Goal: Task Accomplishment & Management: Complete application form

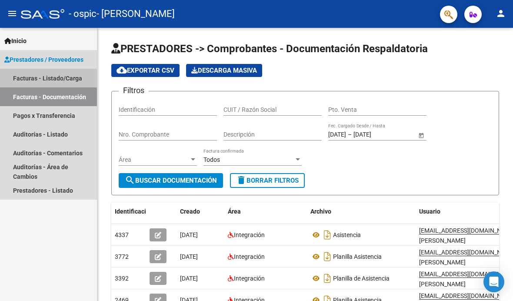
click at [55, 78] on font "Facturas - Listado/Carga" at bounding box center [47, 78] width 69 height 7
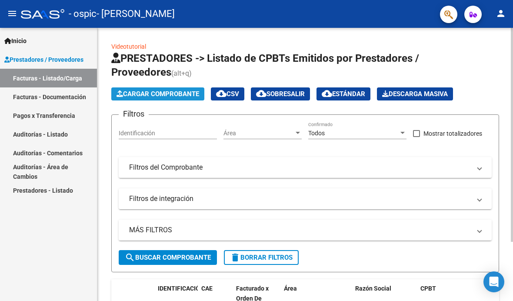
click at [152, 95] on font "Cargar Comprobante" at bounding box center [161, 94] width 76 height 8
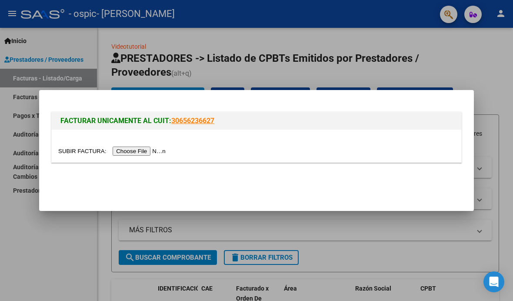
click at [127, 152] on input "file" at bounding box center [113, 150] width 110 height 9
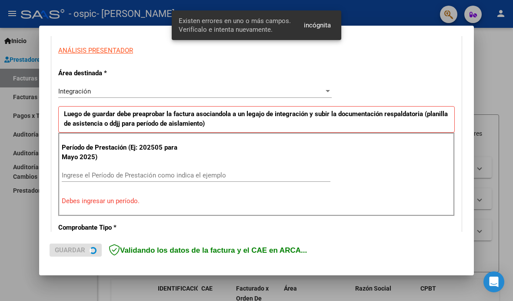
scroll to position [176, 0]
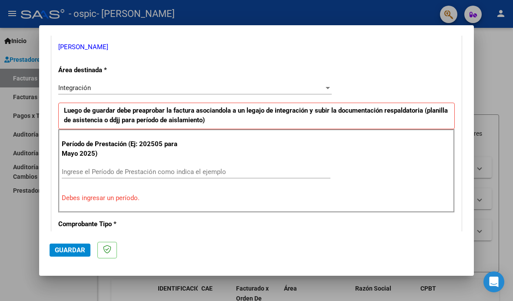
click at [77, 168] on input "Ingrese el Período de Prestación como indica el ejemplo" at bounding box center [196, 172] width 268 height 8
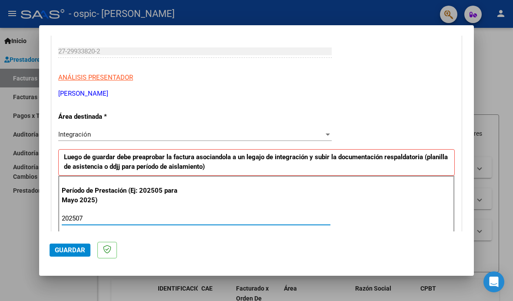
scroll to position [139, 0]
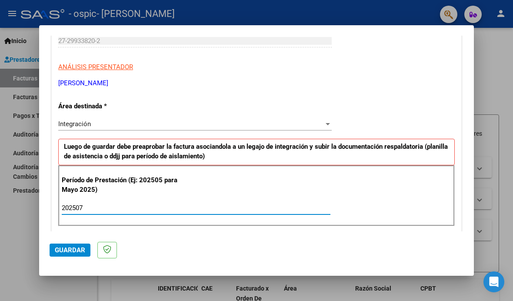
type input "202507"
click at [330, 123] on div at bounding box center [327, 124] width 4 height 2
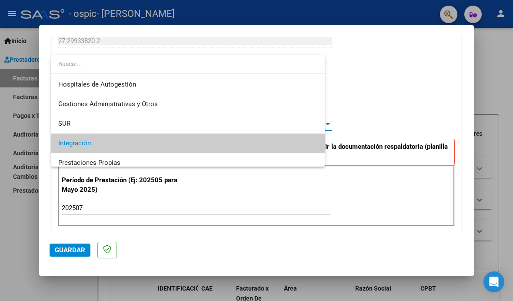
scroll to position [32, 0]
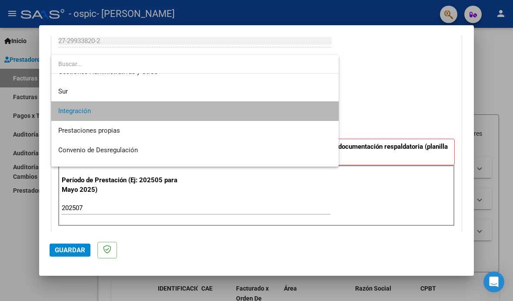
click at [132, 108] on span "Integración" at bounding box center [194, 111] width 273 height 20
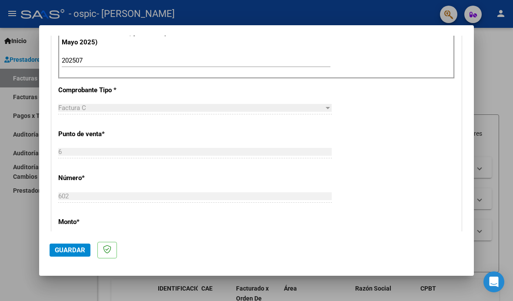
scroll to position [287, 0]
click at [71, 254] on font "Guardar" at bounding box center [70, 250] width 30 height 8
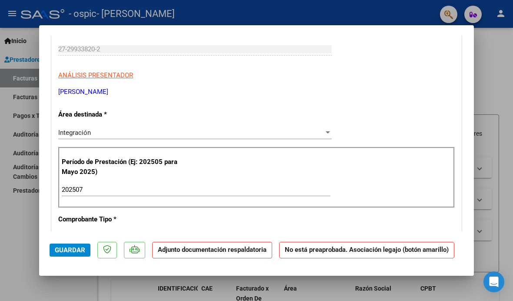
scroll to position [149, 0]
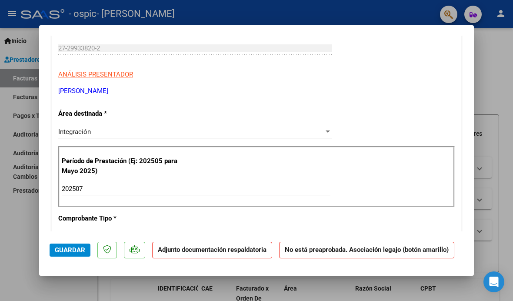
click at [198, 252] on font "Adjunto documentación respaldatoria" at bounding box center [212, 249] width 109 height 8
click at [163, 250] on font "Adjunto documentación respaldatoria" at bounding box center [212, 249] width 109 height 8
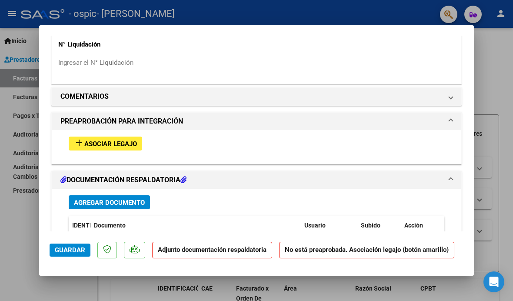
scroll to position [702, 0]
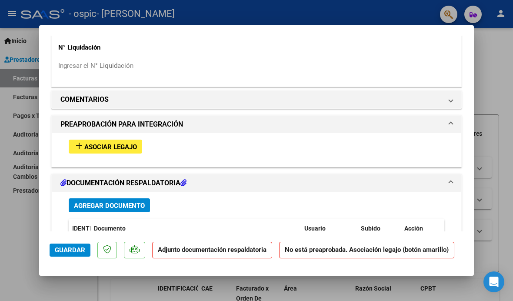
click at [110, 143] on font "Asociar Legajo" at bounding box center [110, 147] width 53 height 8
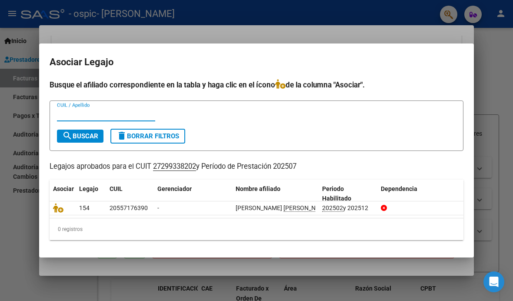
click at [65, 110] on input "CUIL / Apellido" at bounding box center [106, 114] width 98 height 8
click at [72, 132] on mat-icon "search" at bounding box center [67, 135] width 10 height 10
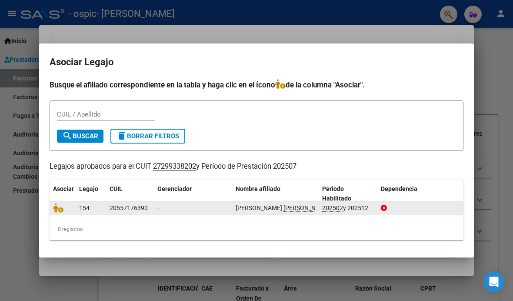
click at [97, 208] on div "154" at bounding box center [90, 208] width 23 height 10
click at [58, 211] on icon at bounding box center [58, 208] width 10 height 10
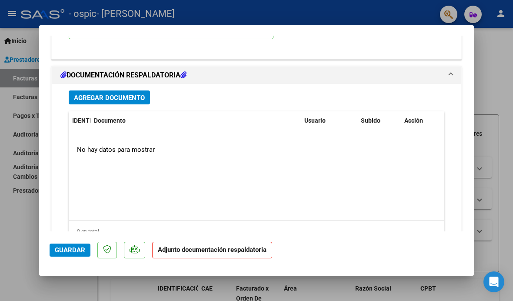
scroll to position [944, 0]
click at [91, 94] on font "Agregar documento" at bounding box center [109, 98] width 71 height 8
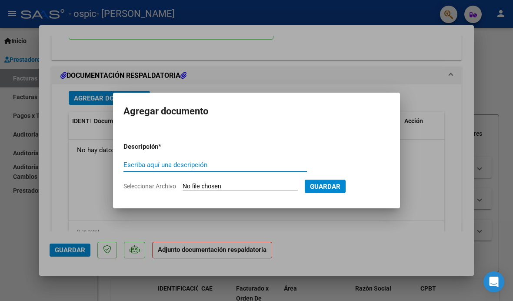
click at [209, 187] on input "Seleccionar Archivo" at bounding box center [239, 186] width 115 height 8
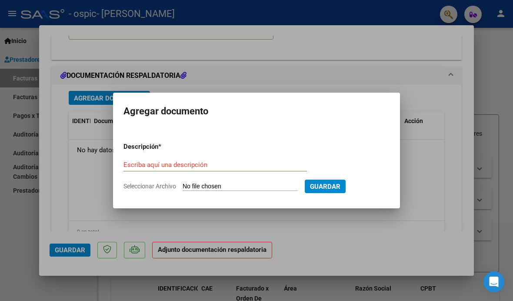
type input "C:\fakepath\CamScanner [DATE] 16.19.pdf"
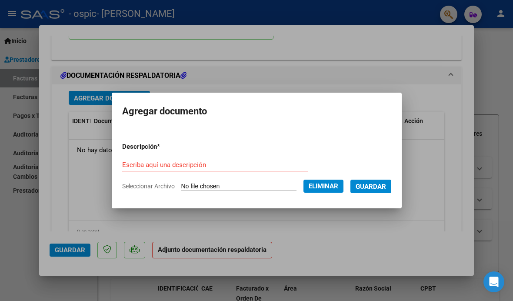
click at [386, 186] on font "Guardar" at bounding box center [370, 186] width 30 height 8
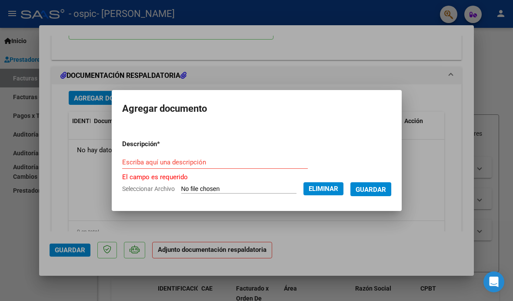
click at [122, 162] on input "Escriba aquí una descripción" at bounding box center [215, 162] width 186 height 8
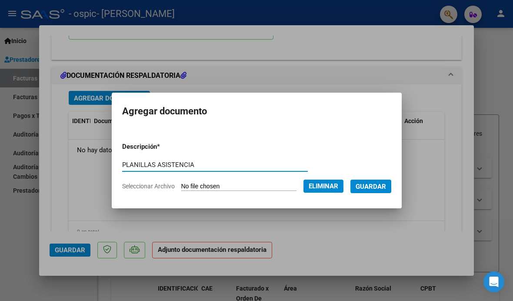
type input "PLANILLAS ASISTENCIA"
click at [381, 189] on font "Guardar" at bounding box center [370, 186] width 30 height 8
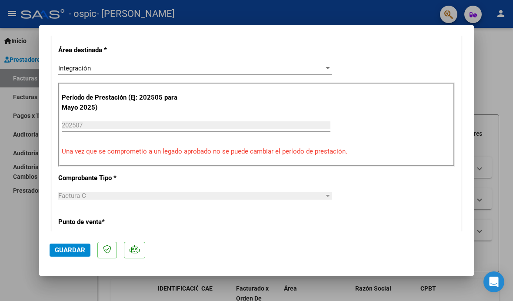
scroll to position [212, 0]
click at [504, 83] on div at bounding box center [256, 150] width 513 height 301
type input "$ 0,00"
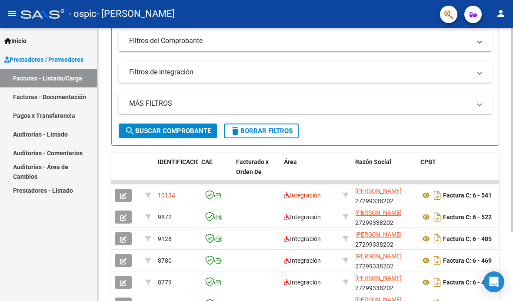
scroll to position [158, 0]
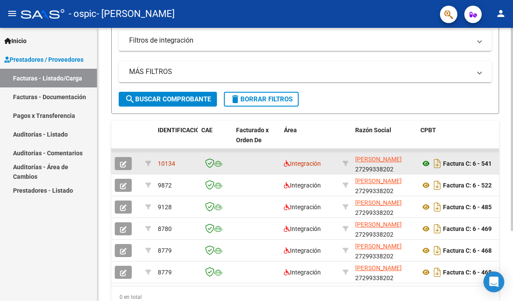
click at [427, 165] on icon at bounding box center [425, 163] width 11 height 10
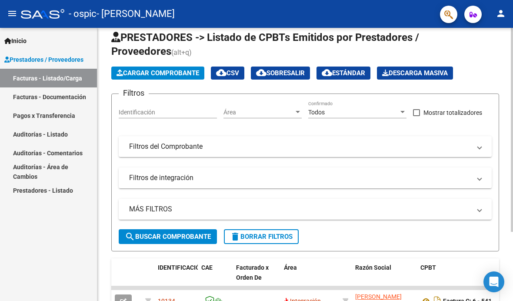
scroll to position [0, 0]
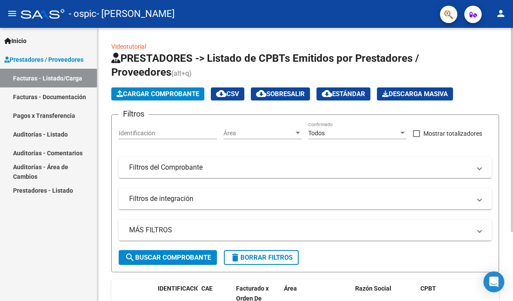
click at [142, 96] on font "Cargar Comprobante" at bounding box center [161, 94] width 76 height 8
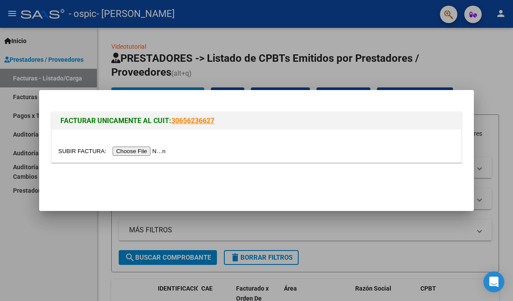
click at [133, 150] on input "file" at bounding box center [113, 150] width 110 height 9
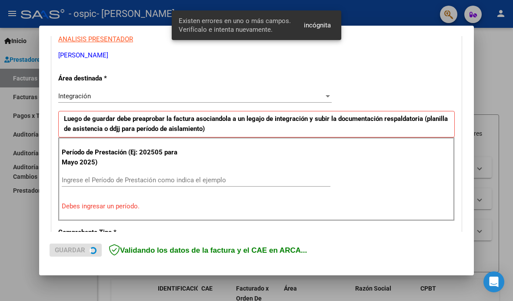
scroll to position [192, 0]
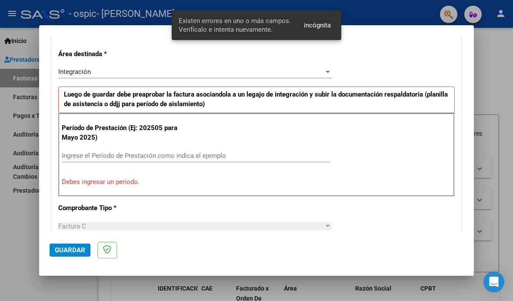
click at [72, 152] on input "Ingrese el Período de Prestación como indica el ejemplo" at bounding box center [196, 156] width 268 height 8
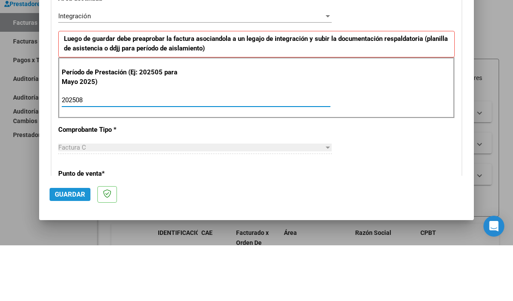
type input "202508"
click at [68, 246] on font "Guardar" at bounding box center [70, 250] width 30 height 8
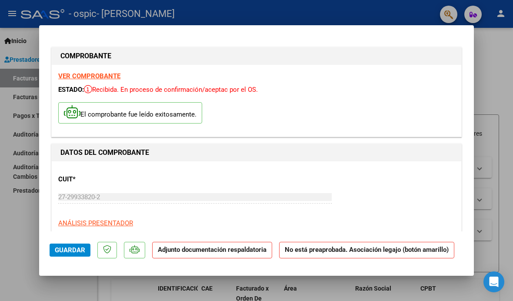
scroll to position [0, 0]
click at [171, 252] on font "Adjunto documentación respaldatoria" at bounding box center [212, 249] width 109 height 8
click at [73, 250] on font "Guardar" at bounding box center [70, 250] width 30 height 8
click at [15, 213] on div at bounding box center [256, 150] width 513 height 301
type input "$ 0,00"
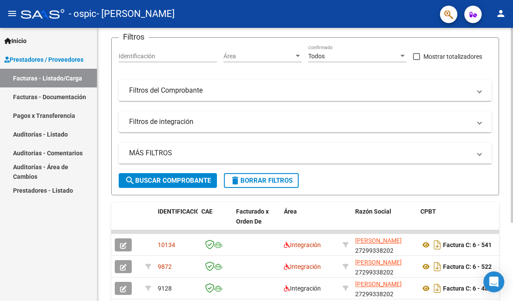
scroll to position [101, 0]
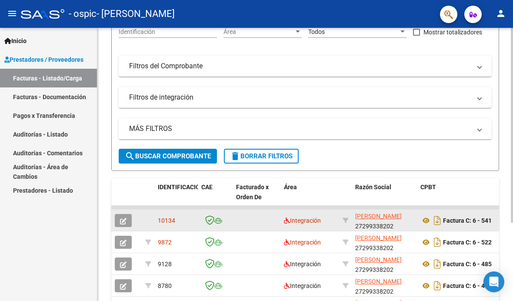
click at [262, 223] on datatable-body-cell at bounding box center [256, 219] width 48 height 21
click at [119, 224] on button "button" at bounding box center [123, 220] width 17 height 13
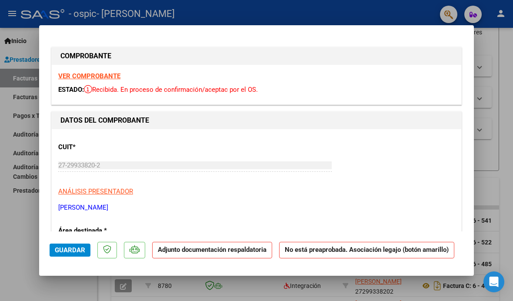
scroll to position [0, 0]
click at [285, 253] on font "No está preaprobada. Asociación legajo (botón amarillo)" at bounding box center [367, 249] width 164 height 8
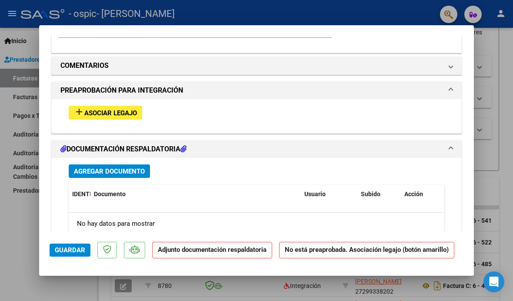
scroll to position [679, 0]
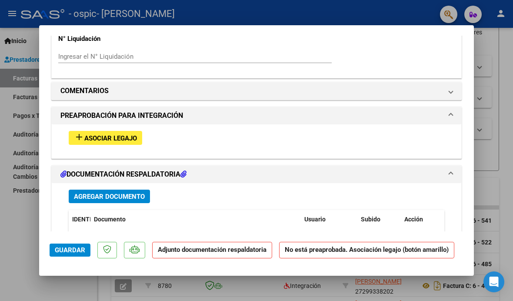
click at [106, 134] on font "Asociar Legajo" at bounding box center [110, 138] width 53 height 8
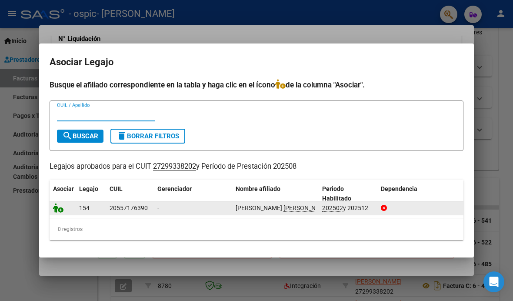
click at [55, 211] on icon at bounding box center [58, 208] width 10 height 10
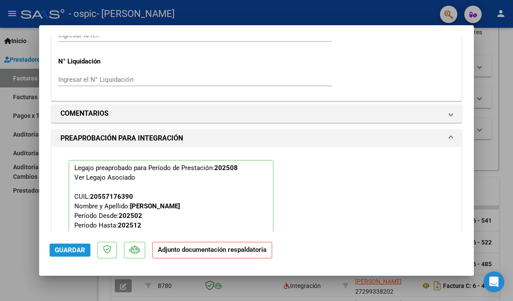
click at [60, 254] on font "Guardar" at bounding box center [70, 250] width 30 height 8
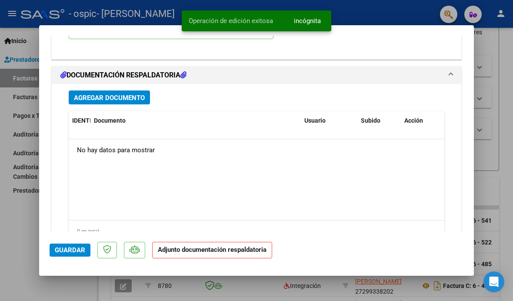
scroll to position [912, 0]
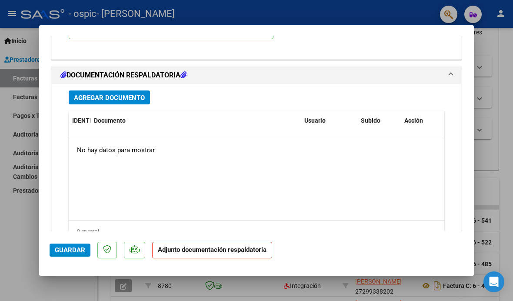
click at [117, 71] on font "DOCUMENTACIÓN RESPALDATORIA" at bounding box center [123, 75] width 114 height 8
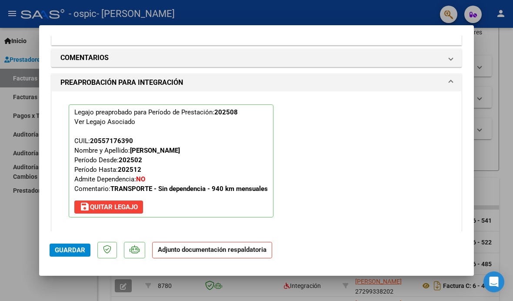
scroll to position [734, 0]
click at [121, 249] on font "DOCUMENTACIÓN RESPALDATORIA" at bounding box center [123, 253] width 114 height 8
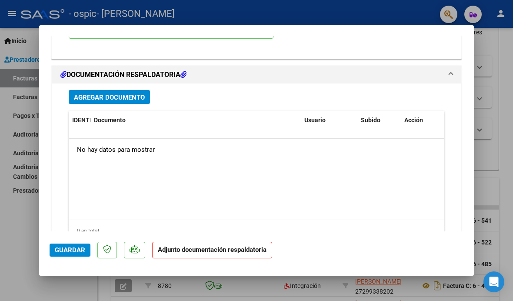
scroll to position [912, 0]
click at [98, 94] on font "Agregar documento" at bounding box center [109, 98] width 71 height 8
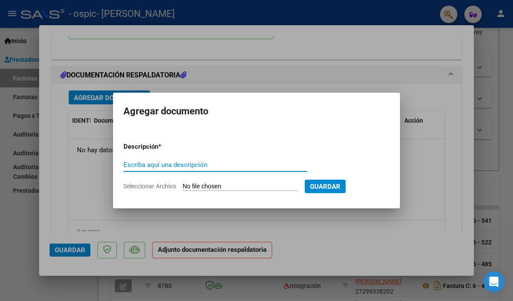
click at [139, 165] on input "Escriba aquí una descripción" at bounding box center [214, 165] width 183 height 8
type input "A"
type input "PLANILLA ASISTENCIAS"
click at [211, 186] on input "Seleccionar Archivo" at bounding box center [239, 186] width 115 height 8
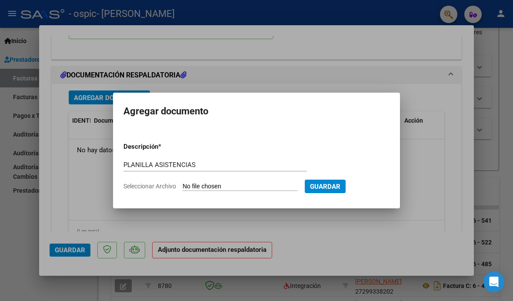
type input "C:\fakepath\CamScanner [DATE] 16.25.pdf"
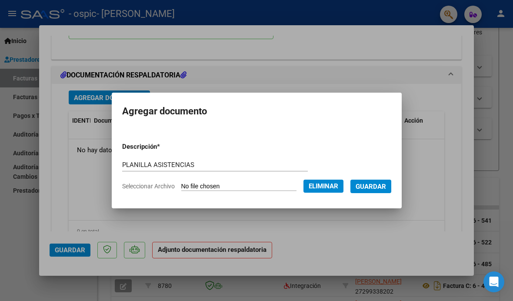
click at [386, 190] on font "Guardar" at bounding box center [370, 186] width 30 height 8
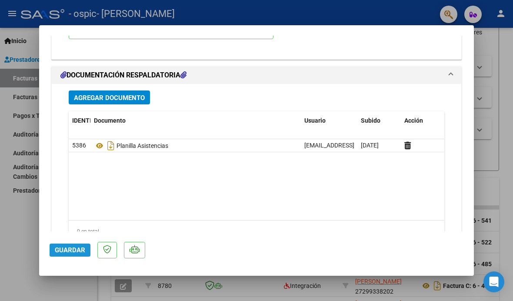
click at [67, 254] on font "Guardar" at bounding box center [70, 250] width 30 height 8
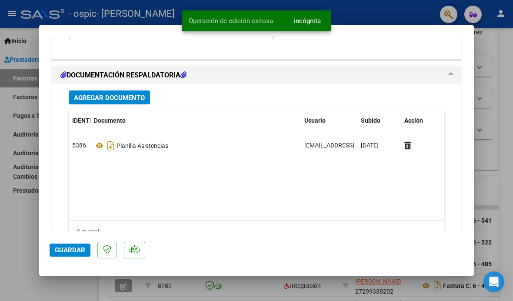
click at [13, 224] on div at bounding box center [256, 150] width 513 height 301
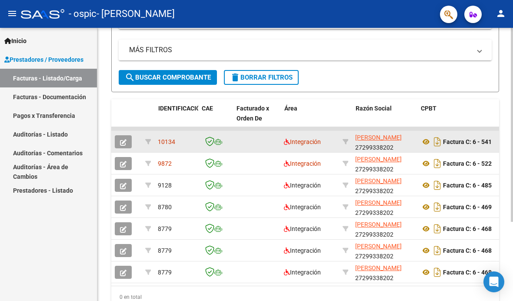
scroll to position [0, 0]
